Goal: Task Accomplishment & Management: Complete application form

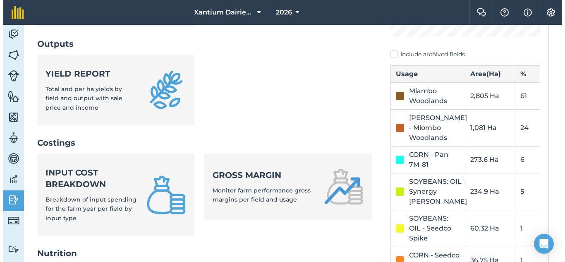
scroll to position [302, 0]
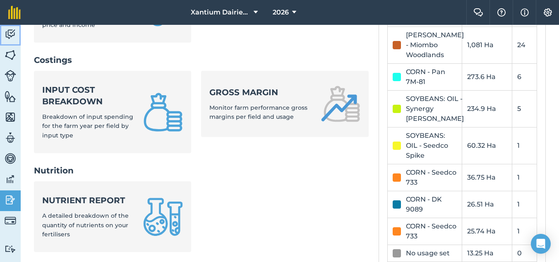
click at [9, 31] on img at bounding box center [11, 34] width 12 height 12
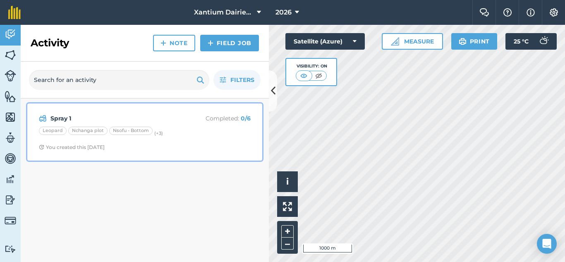
click at [60, 116] on strong "Spray 1" at bounding box center [115, 118] width 131 height 9
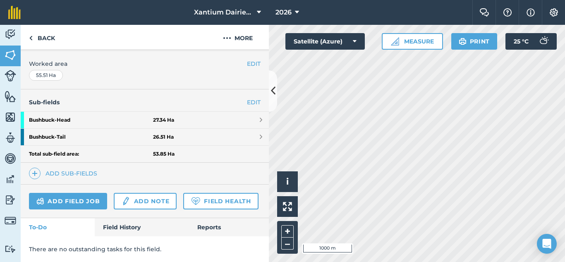
scroll to position [188, 0]
click at [5, 42] on link "Activity" at bounding box center [10, 35] width 21 height 21
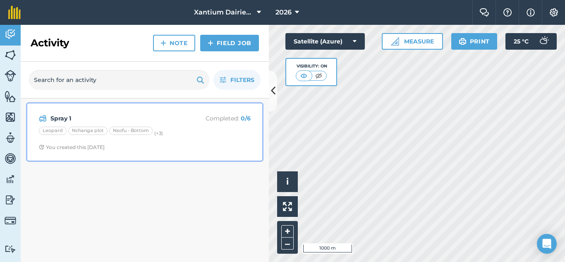
click at [208, 117] on p "Completed : 0 / 6" at bounding box center [218, 118] width 66 height 9
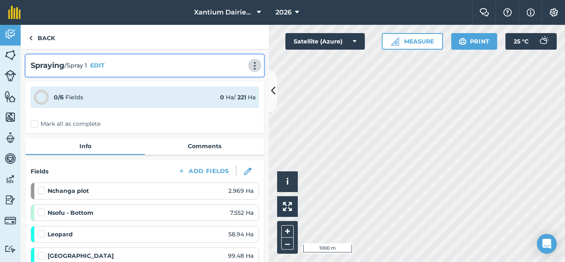
click at [250, 65] on img at bounding box center [255, 66] width 10 height 8
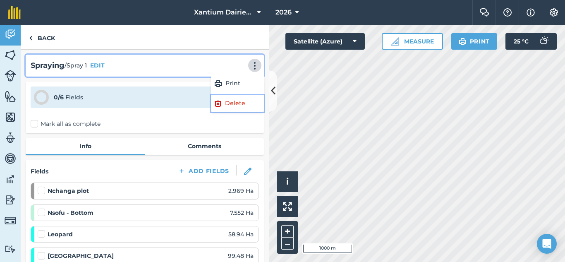
click at [219, 103] on link "Delete" at bounding box center [237, 103] width 53 height 17
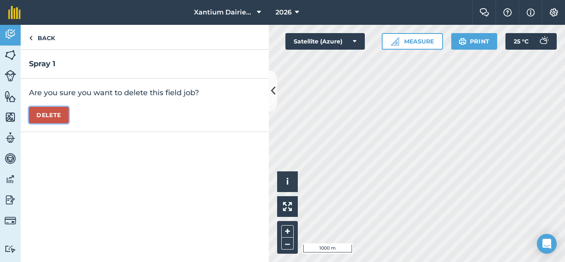
click at [46, 122] on button "Delete" at bounding box center [49, 115] width 40 height 17
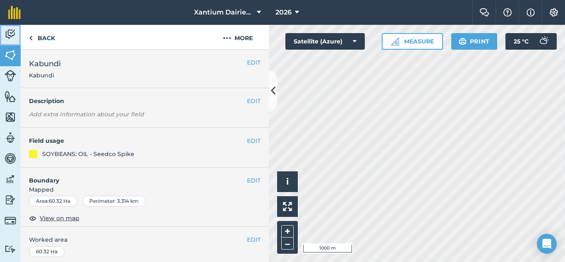
click at [17, 32] on link "Activity" at bounding box center [10, 35] width 21 height 21
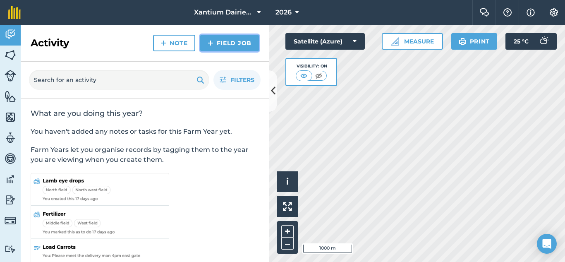
click at [233, 37] on link "Field Job" at bounding box center [229, 43] width 59 height 17
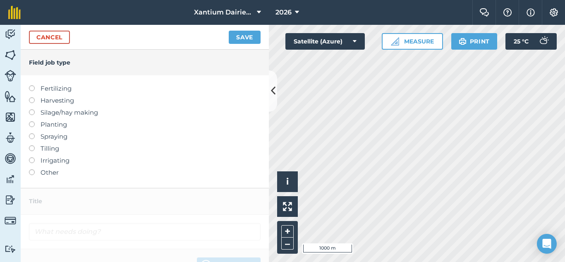
click at [33, 85] on label at bounding box center [35, 85] width 12 height 0
type input "Fertilizing"
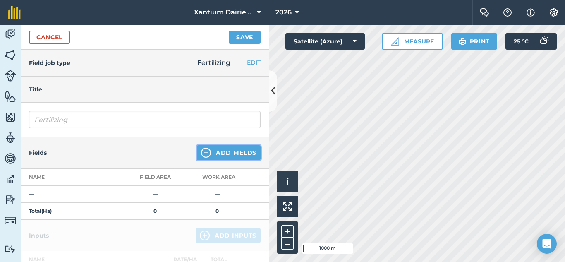
click at [206, 151] on button "Add Fields" at bounding box center [229, 152] width 64 height 15
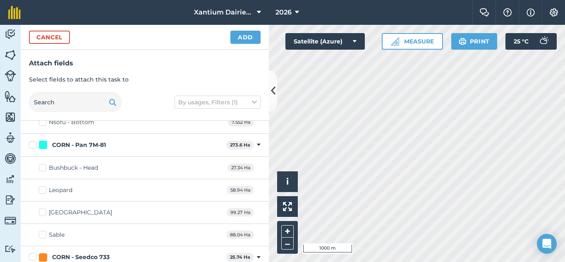
scroll to position [165, 0]
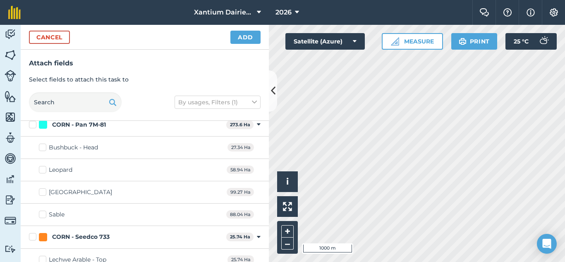
click at [43, 214] on label "Sable" at bounding box center [52, 214] width 26 height 9
click at [43, 214] on input "Sable" at bounding box center [41, 212] width 5 height 5
checkbox input "true"
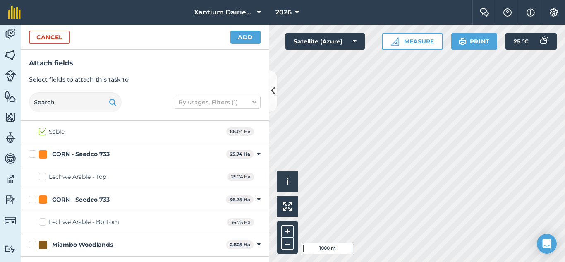
click at [43, 179] on label "Lechwe Arable - Top" at bounding box center [72, 176] width 67 height 9
click at [43, 178] on input "Lechwe Arable - Top" at bounding box center [41, 174] width 5 height 5
checkbox input "true"
click at [41, 223] on label "Lechwe Arable - Bottom" at bounding box center [79, 222] width 80 height 9
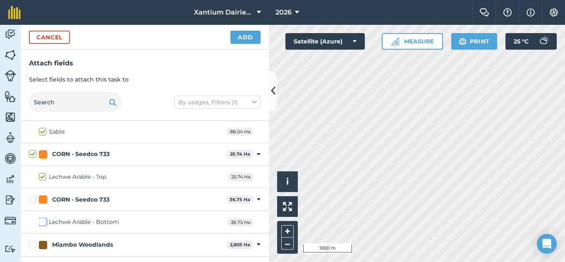
click at [41, 223] on input "Lechwe Arable - Bottom" at bounding box center [41, 220] width 5 height 5
checkbox input "true"
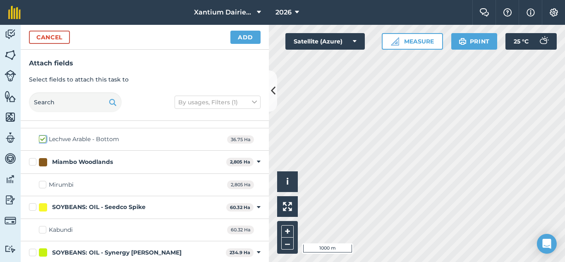
scroll to position [414, 0]
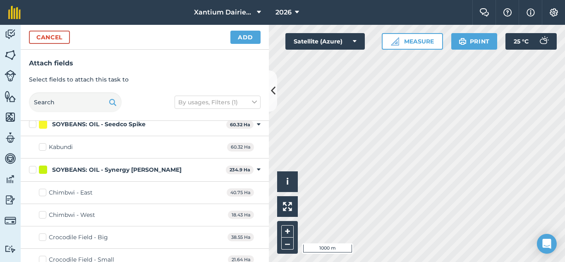
click at [43, 235] on label "Crocodile Field - Big" at bounding box center [73, 237] width 69 height 9
click at [43, 235] on input "Crocodile Field - Big" at bounding box center [41, 235] width 5 height 5
checkbox input "true"
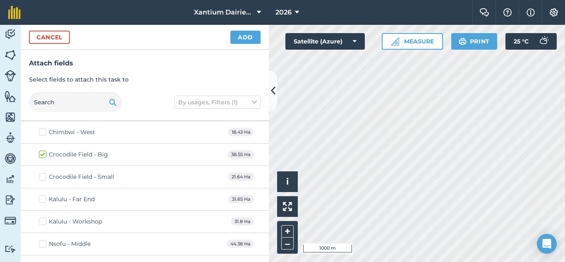
click at [45, 176] on label "Crocodile Field - Small" at bounding box center [76, 176] width 75 height 9
click at [44, 176] on input "Crocodile Field - Small" at bounding box center [41, 174] width 5 height 5
checkbox input "true"
click at [43, 243] on label "Nsofu - Middle" at bounding box center [65, 244] width 52 height 9
click at [43, 243] on input "Nsofu - Middle" at bounding box center [41, 242] width 5 height 5
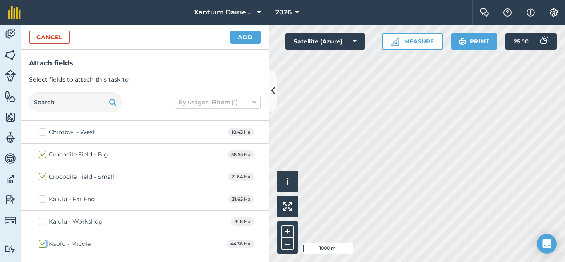
checkbox input "true"
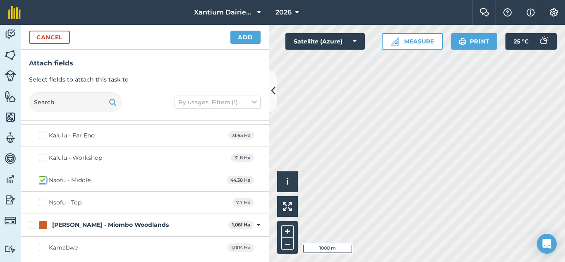
scroll to position [579, 0]
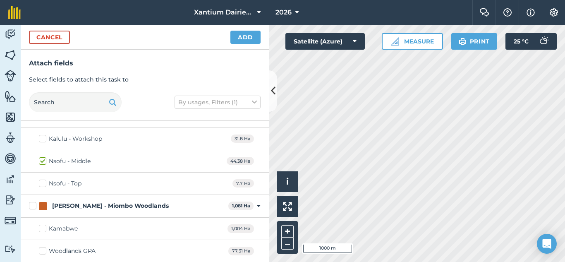
click at [44, 185] on label "Nsofu - Top" at bounding box center [60, 183] width 43 height 9
click at [44, 184] on input "Nsofu - Top" at bounding box center [41, 181] width 5 height 5
checkbox input "true"
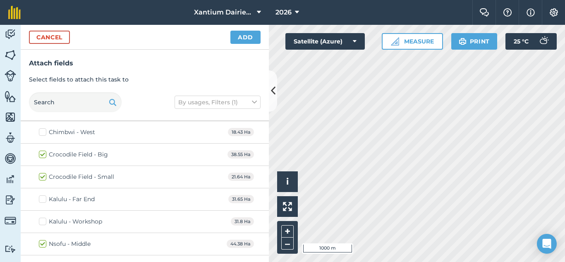
scroll to position [414, 0]
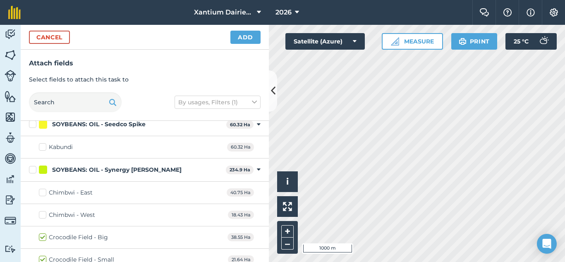
click at [44, 192] on label "Chimbwi - East" at bounding box center [66, 192] width 54 height 9
click at [44, 192] on input "Chimbwi - East" at bounding box center [41, 190] width 5 height 5
checkbox input "true"
click at [44, 216] on label "Chimbwi - West" at bounding box center [67, 215] width 56 height 9
click at [44, 216] on input "Chimbwi - West" at bounding box center [41, 213] width 5 height 5
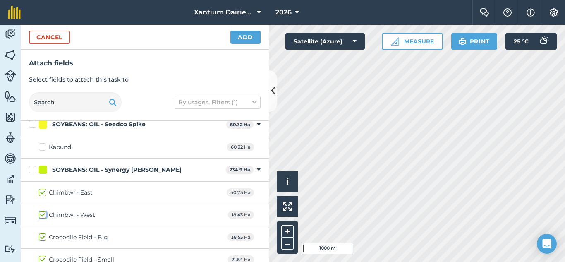
checkbox input "true"
click at [239, 38] on button "Add" at bounding box center [245, 37] width 30 height 13
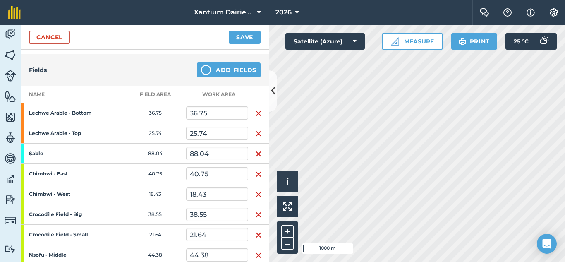
scroll to position [248, 0]
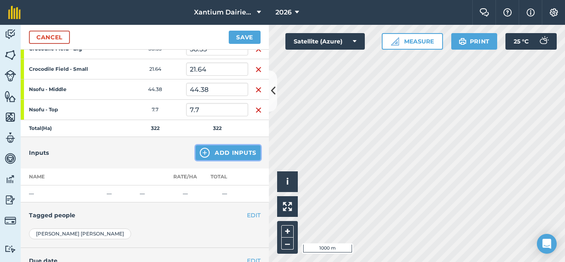
click at [204, 153] on button "Add Inputs" at bounding box center [228, 152] width 65 height 15
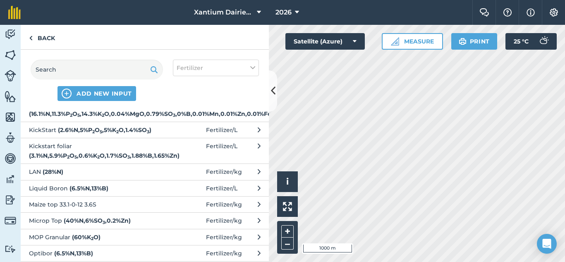
scroll to position [165, 0]
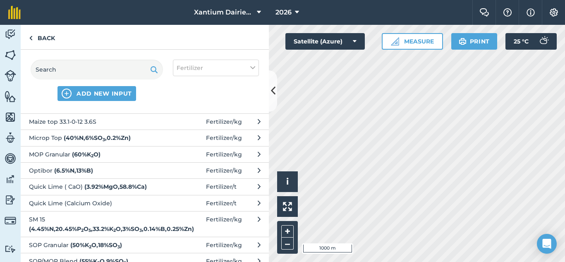
click at [163, 194] on button "Quick Lime ( CaO) ( 3.92 % MgO , 58.8 % Ca ) Fertilizer / t" at bounding box center [145, 186] width 248 height 16
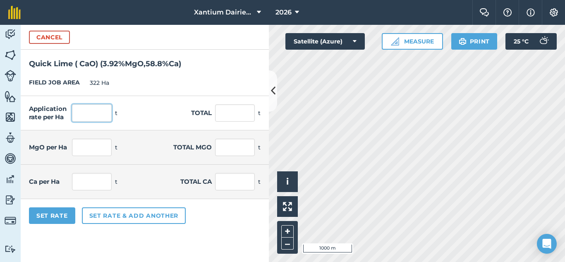
click at [102, 117] on input "text" at bounding box center [92, 112] width 40 height 17
type input "2"
type input "644"
type input "0.078"
type input "25.245"
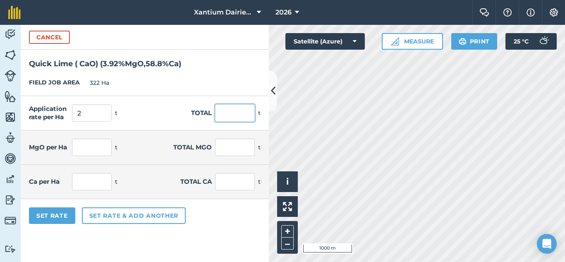
type input "1.176"
type input "378.672"
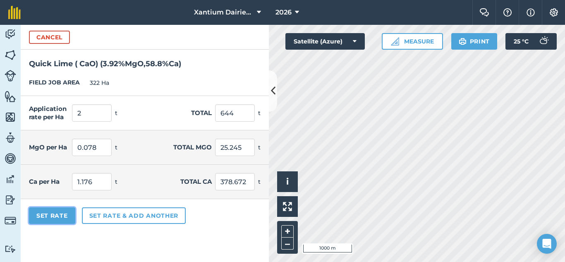
click at [51, 217] on button "Set Rate" at bounding box center [52, 215] width 46 height 17
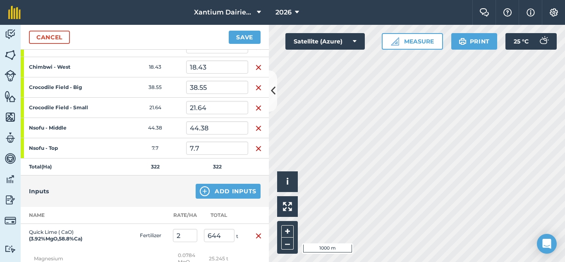
scroll to position [208, 0]
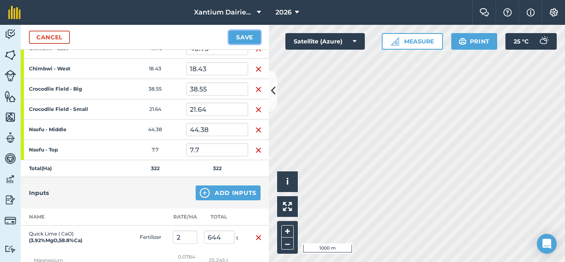
click at [247, 39] on button "Save" at bounding box center [245, 37] width 32 height 13
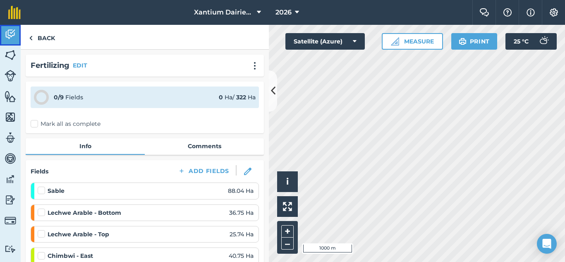
click at [12, 30] on img at bounding box center [11, 34] width 12 height 12
